Goal: Task Accomplishment & Management: Manage account settings

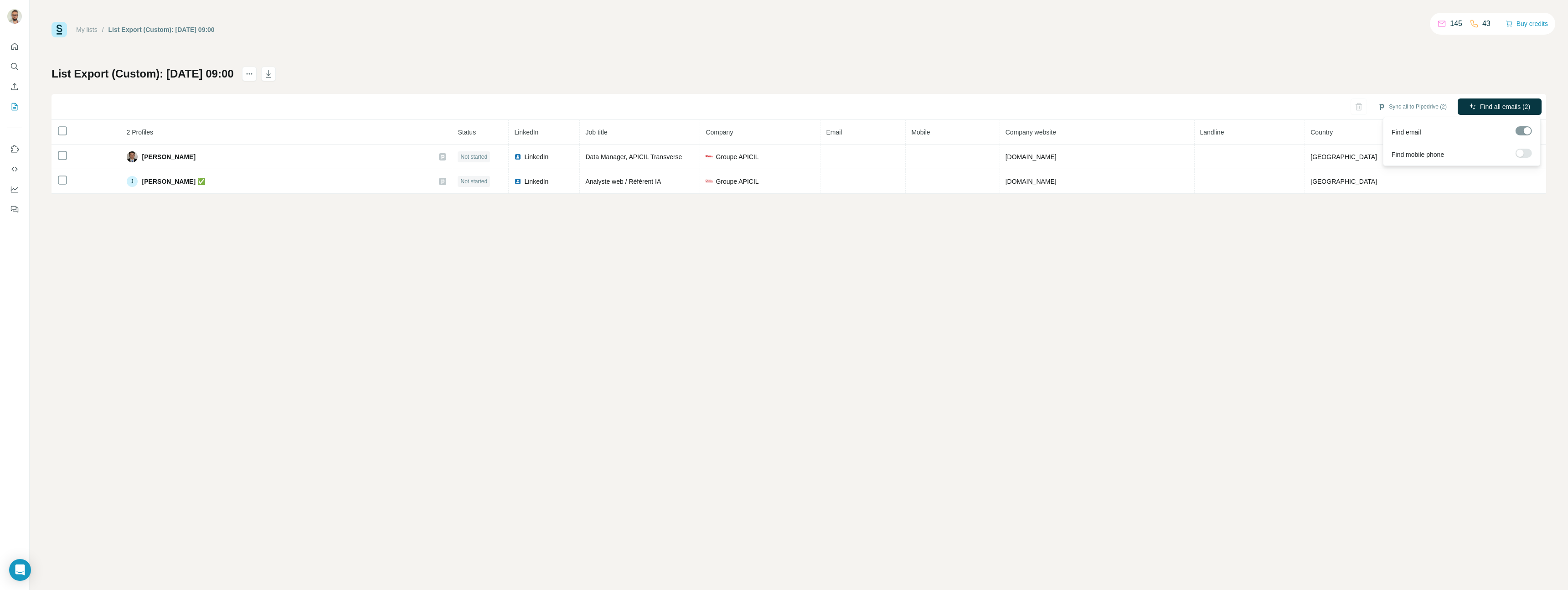
click at [1503, 104] on span "Find all emails (2)" at bounding box center [1505, 107] width 50 height 9
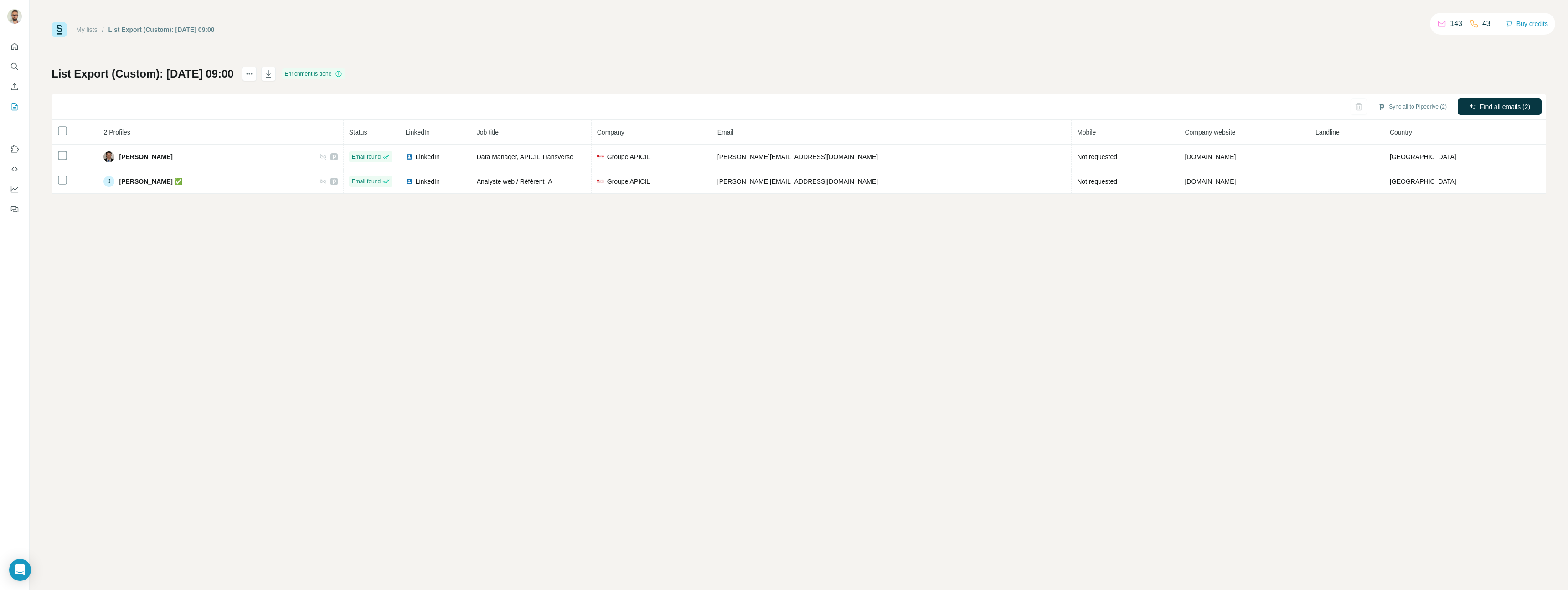
click at [87, 32] on link "My lists" at bounding box center [86, 30] width 21 height 7
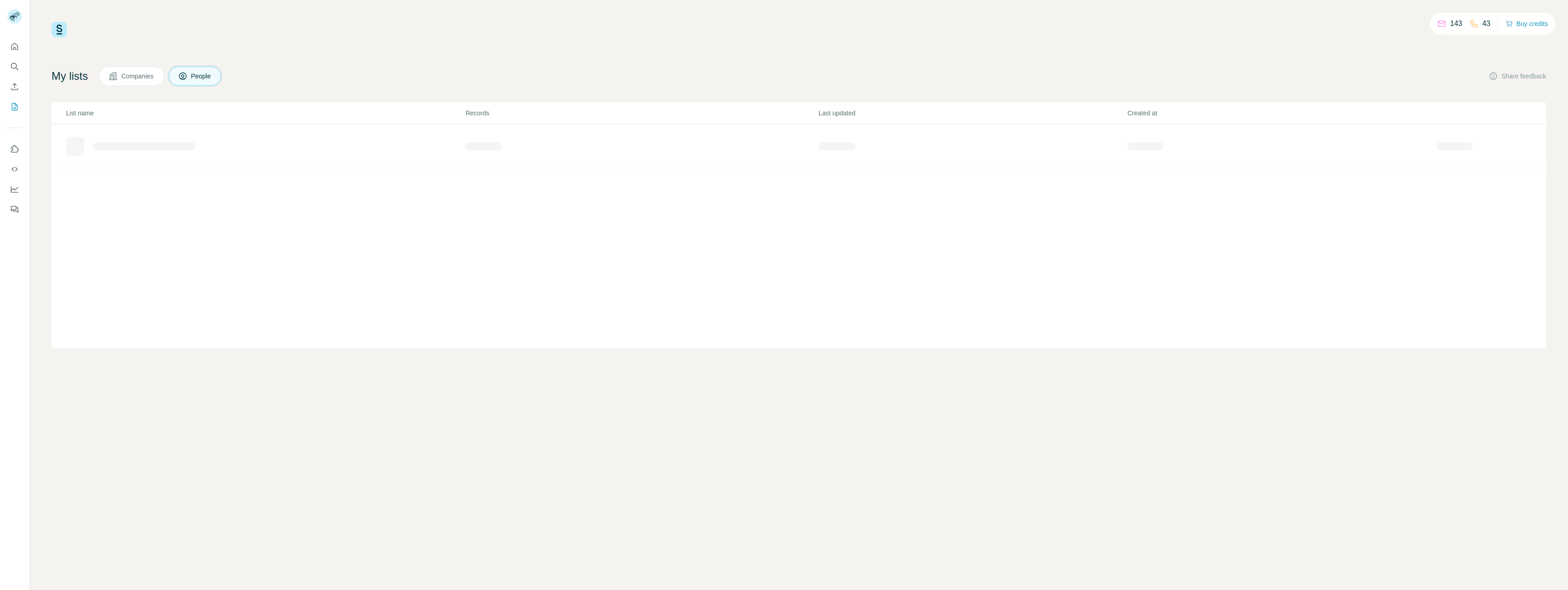
drag, startPoint x: 121, startPoint y: 142, endPoint x: 102, endPoint y: 139, distance: 19.2
click at [121, 142] on div at bounding box center [145, 146] width 102 height 8
click at [74, 108] on p "List name" at bounding box center [265, 113] width 398 height 9
